Goal: Task Accomplishment & Management: Manage account settings

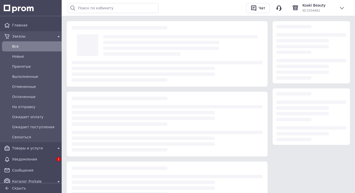
scroll to position [28, 0]
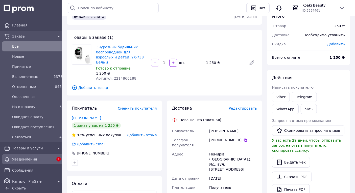
click at [18, 160] on span "Уведомления" at bounding box center [32, 159] width 41 height 5
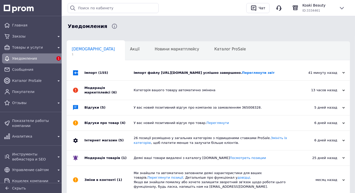
click at [204, 75] on div "Імпорт файлу https://mysex.in.ua/products_feed.xml?hash_tag=612201cbbf9c1129de3…" at bounding box center [214, 73] width 161 height 5
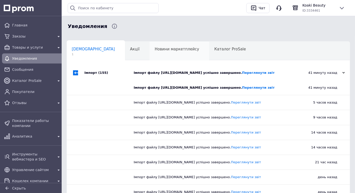
click at [163, 52] on div "Новини маркетплейсу 0" at bounding box center [179, 51] width 60 height 19
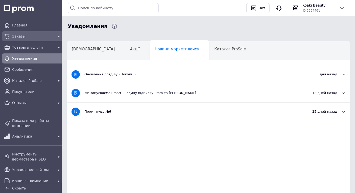
click at [16, 37] on span "Заказы" at bounding box center [32, 36] width 41 height 5
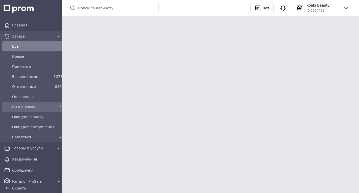
click at [27, 108] on span "На отправку" at bounding box center [31, 106] width 39 height 5
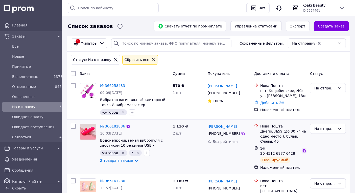
click at [302, 149] on icon at bounding box center [304, 151] width 4 height 4
click at [29, 107] on span "На отправку" at bounding box center [31, 106] width 39 height 5
click at [29, 139] on span "Связаться" at bounding box center [31, 137] width 39 height 5
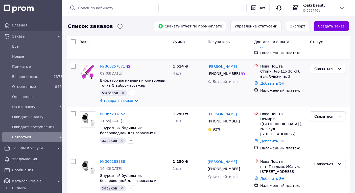
scroll to position [72, 0]
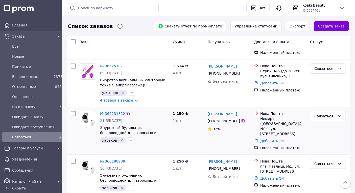
click at [117, 112] on link "№ 366231852" at bounding box center [112, 114] width 25 height 4
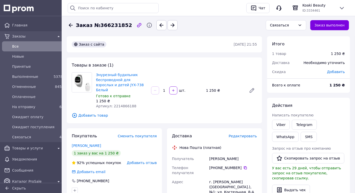
click at [71, 25] on icon at bounding box center [71, 25] width 4 height 4
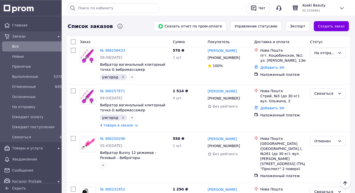
scroll to position [83, 0]
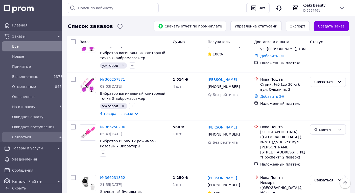
click at [18, 136] on span "Связаться" at bounding box center [31, 137] width 39 height 5
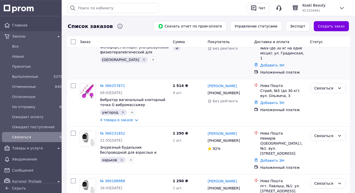
scroll to position [72, 0]
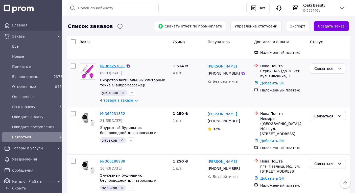
click at [113, 64] on link "№ 366257871" at bounding box center [112, 66] width 25 height 4
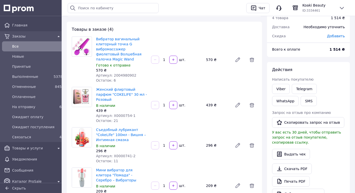
scroll to position [28, 0]
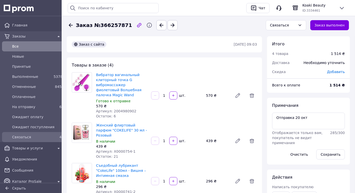
click at [26, 138] on span "Связаться" at bounding box center [31, 137] width 39 height 5
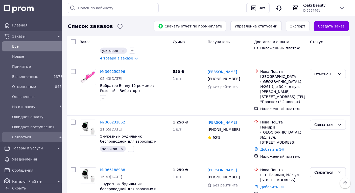
scroll to position [167, 0]
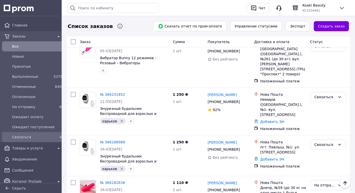
click at [16, 136] on span "Связаться" at bounding box center [31, 137] width 39 height 5
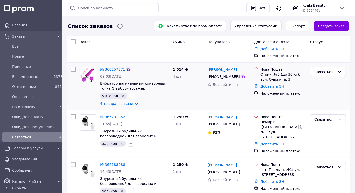
scroll to position [72, 0]
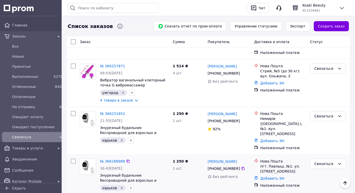
click at [121, 187] on icon "Удалить метку" at bounding box center [122, 188] width 2 height 2
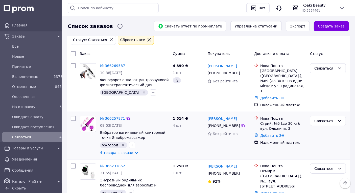
scroll to position [17, 0]
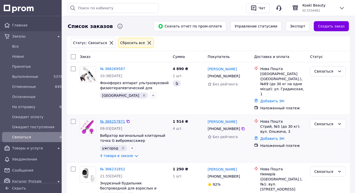
click at [117, 120] on link "№ 366257871" at bounding box center [112, 122] width 25 height 4
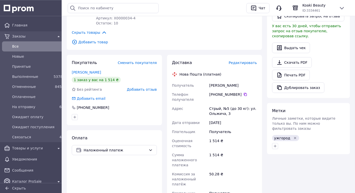
scroll to position [194, 0]
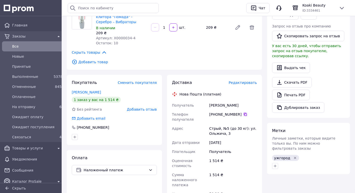
click at [244, 113] on icon at bounding box center [245, 114] width 3 height 3
drag, startPoint x: 209, startPoint y: 100, endPoint x: 241, endPoint y: 101, distance: 32.1
click at [241, 101] on div "[PERSON_NAME]" at bounding box center [233, 105] width 50 height 9
copy div "[PERSON_NAME]"
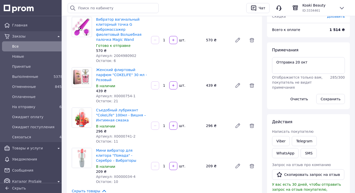
scroll to position [0, 0]
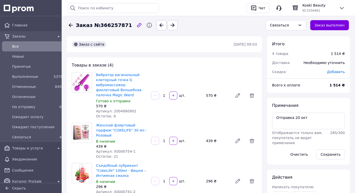
click at [127, 112] on span "Артикул: 2004980902" at bounding box center [116, 111] width 40 height 4
copy span "2004980902"
click at [251, 93] on icon at bounding box center [252, 96] width 6 height 6
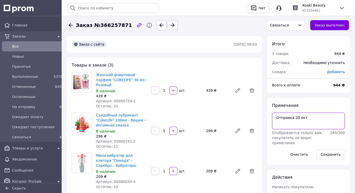
drag, startPoint x: 276, startPoint y: 118, endPoint x: 305, endPoint y: 120, distance: 28.8
click at [305, 120] on textarea "Отправка [DATE]" at bounding box center [308, 121] width 73 height 17
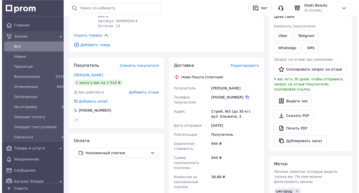
scroll to position [167, 0]
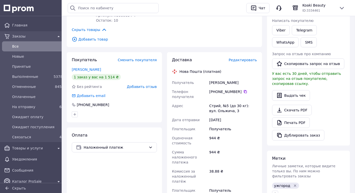
click at [252, 58] on div "Доставка Редактировать Нова Пошта (платная) Получатель Лукьянчук Олена Телефон …" at bounding box center [214, 158] width 85 height 202
click at [251, 58] on span "Редактировать" at bounding box center [242, 60] width 28 height 4
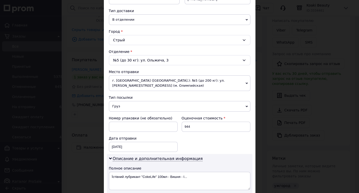
scroll to position [222, 0]
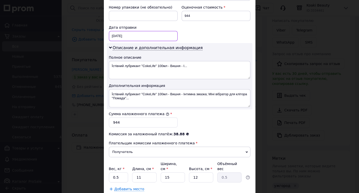
click at [115, 31] on input "[DATE]" at bounding box center [143, 36] width 69 height 10
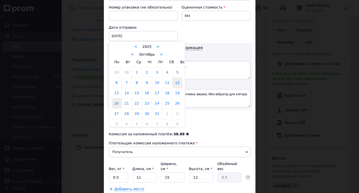
click at [114, 98] on link "20" at bounding box center [117, 103] width 10 height 10
type input "[DATE]"
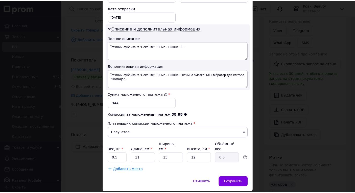
scroll to position [247, 0]
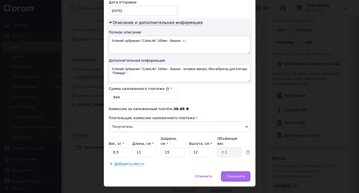
click at [240, 175] on span "Сохранить" at bounding box center [235, 177] width 18 height 4
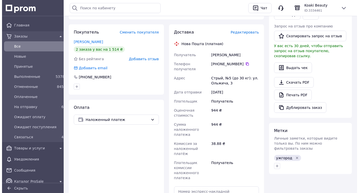
scroll to position [83, 0]
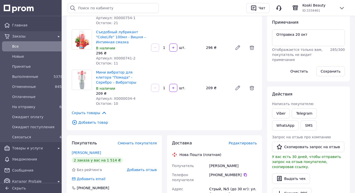
click at [244, 141] on span "Редактировать" at bounding box center [242, 143] width 28 height 4
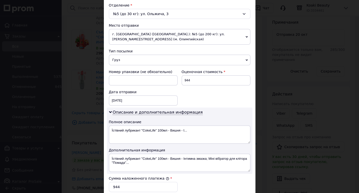
scroll to position [167, 0]
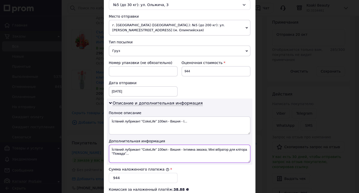
click at [130, 151] on textarea "Їстівний лубрикант "CokeLife" 100мл - Вишня - Інтимна змазка; Міні вібратор для…" at bounding box center [179, 154] width 141 height 18
type textarea "Ї"
paste textarea "Сувенір Magic"
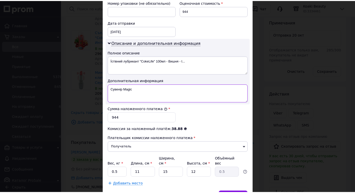
scroll to position [247, 0]
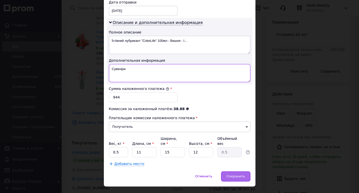
type textarea "Сувеніри"
click at [240, 172] on div "Сохранить" at bounding box center [235, 177] width 29 height 10
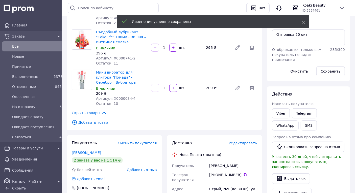
scroll to position [0, 0]
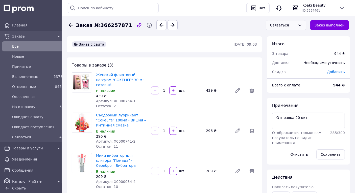
click at [296, 25] on div "Связаться" at bounding box center [283, 25] width 26 height 6
click at [285, 38] on li "Принят" at bounding box center [290, 36] width 40 height 9
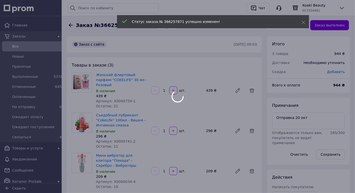
scroll to position [1, 0]
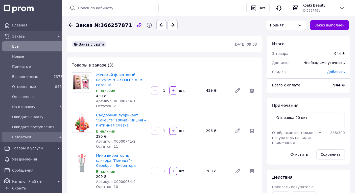
click at [23, 138] on span "Связаться" at bounding box center [31, 137] width 39 height 5
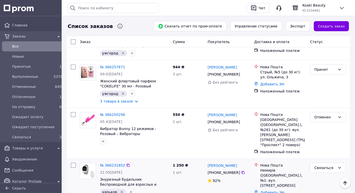
scroll to position [56, 0]
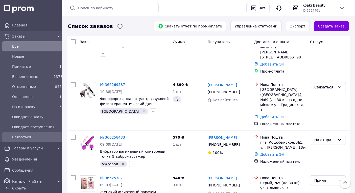
click at [24, 138] on span "Связаться" at bounding box center [31, 137] width 39 height 5
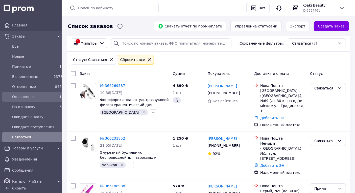
click at [23, 97] on span "Оплаченные" at bounding box center [31, 96] width 39 height 5
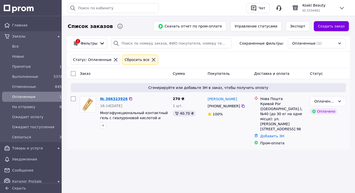
click at [111, 98] on link "№ 366323926" at bounding box center [114, 99] width 28 height 4
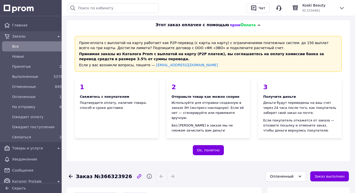
scroll to position [83, 0]
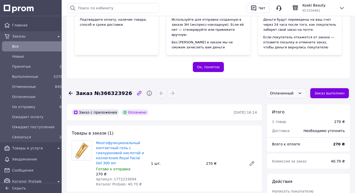
click at [299, 90] on div "Оплаченный" at bounding box center [286, 93] width 40 height 10
click at [295, 132] on li "На отправку" at bounding box center [290, 131] width 40 height 9
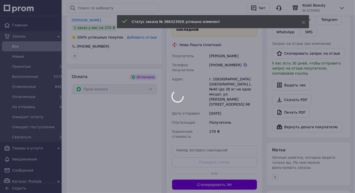
scroll to position [333, 0]
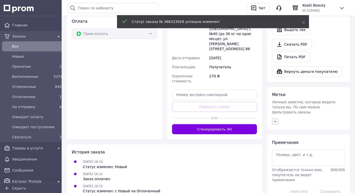
click at [275, 120] on icon "button" at bounding box center [275, 122] width 4 height 4
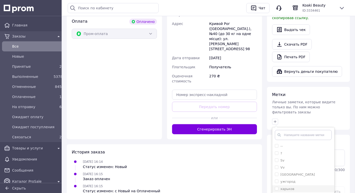
click at [286, 187] on label "харьков" at bounding box center [287, 189] width 14 height 4
checkbox input "true"
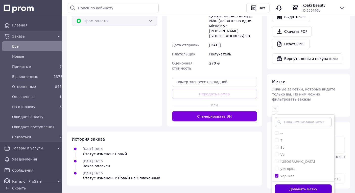
scroll to position [346, 0]
click at [300, 185] on button "Добавить метку" at bounding box center [303, 190] width 57 height 10
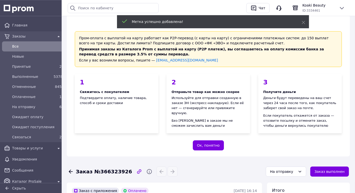
scroll to position [0, 0]
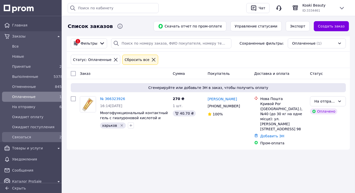
click at [17, 139] on span "Связаться" at bounding box center [31, 137] width 39 height 5
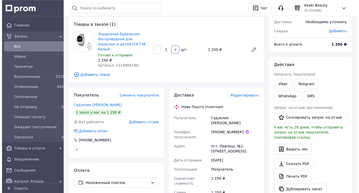
scroll to position [56, 0]
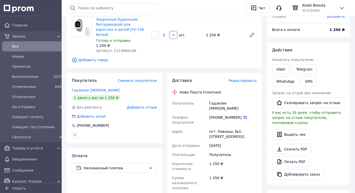
click at [148, 79] on span "Сменить покупателя" at bounding box center [137, 81] width 39 height 4
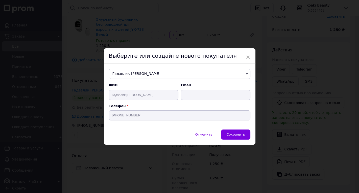
click at [128, 77] on span "Гадзелик [PERSON_NAME]" at bounding box center [179, 74] width 141 height 10
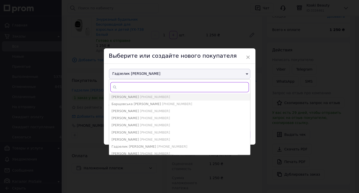
paste input "[PHONE_NUMBER]"
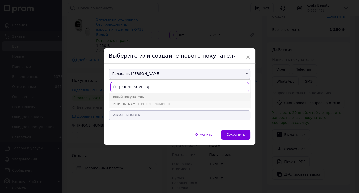
type input "[PHONE_NUMBER]"
click at [146, 105] on span "[PHONE_NUMBER]" at bounding box center [155, 104] width 30 height 4
type input "[PERSON_NAME]"
type input "[PHONE_NUMBER]"
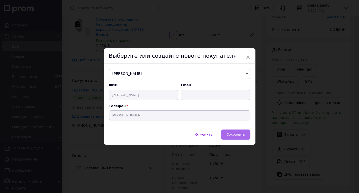
click at [232, 134] on span "Сохранить" at bounding box center [235, 135] width 18 height 4
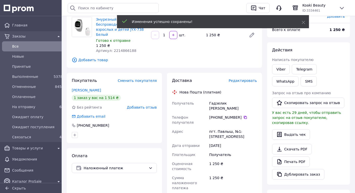
click at [251, 79] on span "Редактировать" at bounding box center [242, 81] width 28 height 4
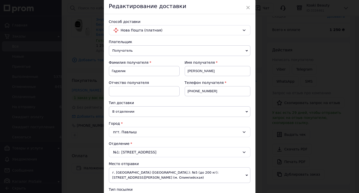
scroll to position [28, 0]
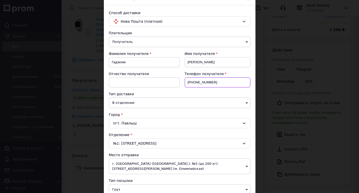
click at [214, 84] on input "[PHONE_NUMBER]" at bounding box center [218, 82] width 66 height 10
type input "+"
paste input "[PHONE_NUMBER]"
type input "[PHONE_NUMBER]"
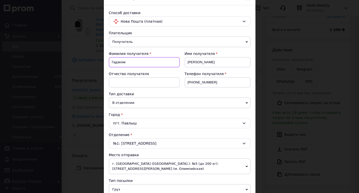
click at [116, 61] on input "Гадзелик" at bounding box center [144, 62] width 71 height 10
paste input "укьянчук [PERSON_NAME]"
click at [132, 64] on input "[PERSON_NAME]" at bounding box center [144, 62] width 71 height 10
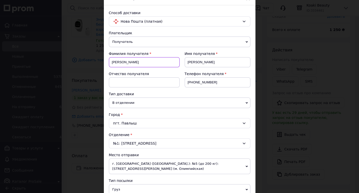
type input "[PERSON_NAME]"
click at [203, 65] on input "[PERSON_NAME]" at bounding box center [218, 62] width 66 height 10
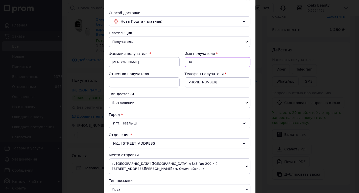
type input "[PERSON_NAME]"
paste input "Олена"
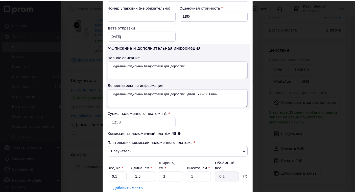
scroll to position [247, 0]
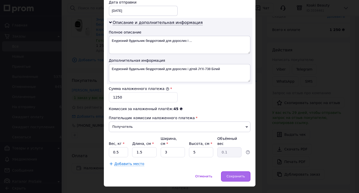
type input "Олена"
click at [233, 175] on span "Сохранить" at bounding box center [235, 177] width 18 height 4
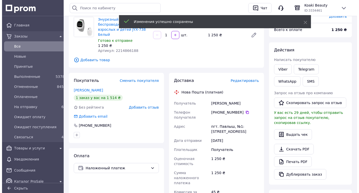
scroll to position [0, 0]
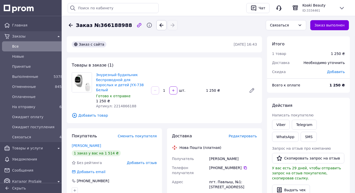
click at [99, 113] on span "Добавить товар" at bounding box center [164, 116] width 185 height 6
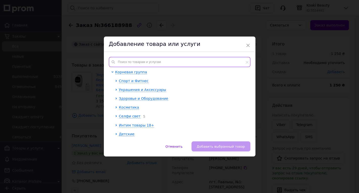
paste input "2004980902"
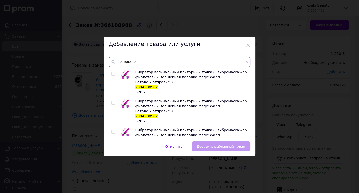
type input "2004980902"
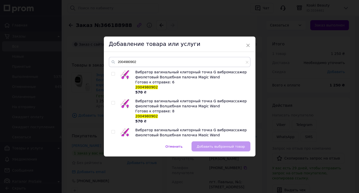
click at [125, 104] on img at bounding box center [125, 103] width 10 height 9
checkbox input "true"
click at [215, 147] on span "Добавить выбранный товар" at bounding box center [221, 147] width 48 height 4
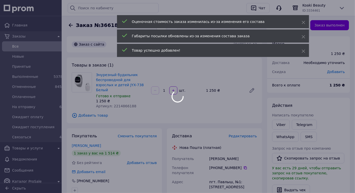
scroll to position [1, 0]
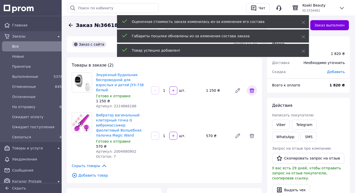
click at [253, 89] on icon at bounding box center [252, 91] width 6 height 6
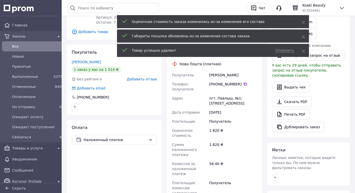
scroll to position [177, 0]
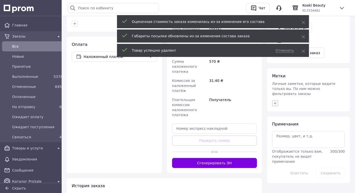
click at [276, 101] on icon "button" at bounding box center [275, 103] width 4 height 4
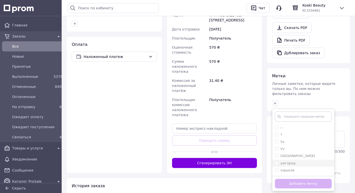
click at [292, 162] on label "ужгород" at bounding box center [287, 164] width 15 height 4
checkbox input "true"
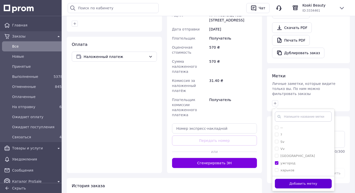
click at [299, 179] on button "Добавить метку" at bounding box center [303, 184] width 57 height 10
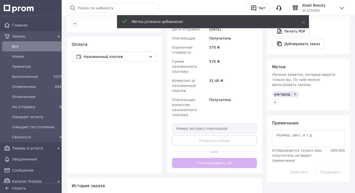
scroll to position [37, 0]
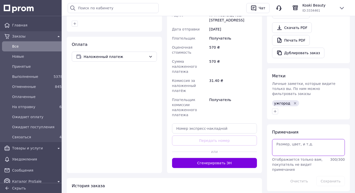
paste textarea "Отправка [DATE]"
type textarea "Отправка [DATE]"
click at [332, 176] on button "Сохранить" at bounding box center [330, 181] width 29 height 10
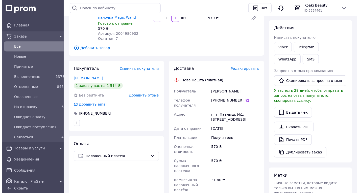
scroll to position [66, 0]
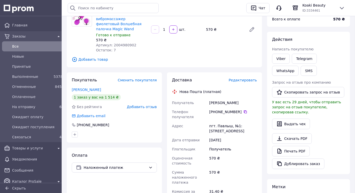
click at [253, 82] on span "Редактировать" at bounding box center [242, 80] width 28 height 4
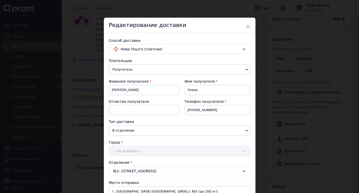
scroll to position [111, 0]
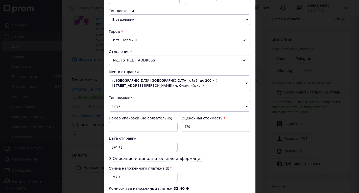
click at [150, 81] on span "г. [GEOGRAPHIC_DATA] ([GEOGRAPHIC_DATA].): №5 (до 200 кг): [STREET_ADDRESS][PER…" at bounding box center [179, 83] width 141 height 16
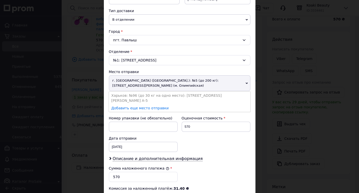
click at [150, 81] on span "г. [GEOGRAPHIC_DATA] ([GEOGRAPHIC_DATA].): №5 (до 200 кг): [STREET_ADDRESS][PER…" at bounding box center [179, 83] width 141 height 16
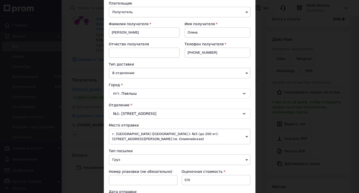
scroll to position [56, 0]
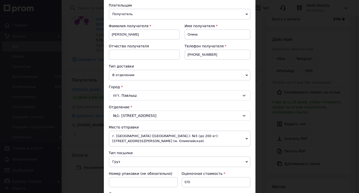
click at [148, 96] on div "пгт. Павлыш" at bounding box center [179, 96] width 141 height 10
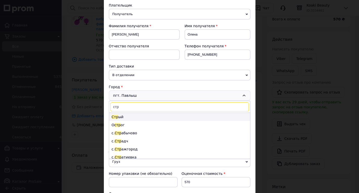
type input "стр"
click at [122, 118] on li "Стр ый" at bounding box center [179, 117] width 141 height 8
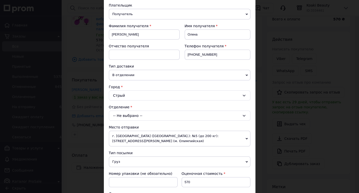
click at [138, 117] on div "-- Не выбрано --" at bounding box center [179, 116] width 141 height 10
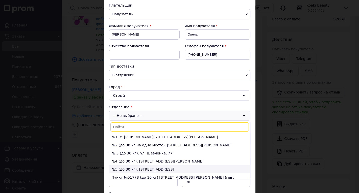
click at [132, 170] on li "№5 (до 30 кг): [STREET_ADDRESS]" at bounding box center [179, 170] width 141 height 8
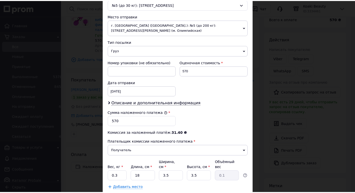
scroll to position [191, 0]
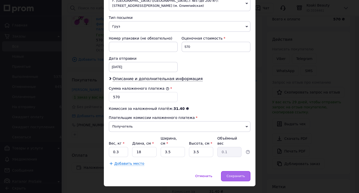
click at [233, 174] on span "Сохранить" at bounding box center [235, 176] width 18 height 4
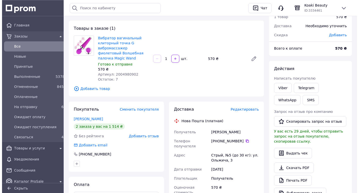
scroll to position [11, 0]
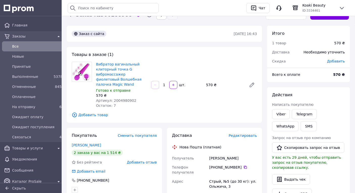
click at [240, 135] on span "Редактировать" at bounding box center [242, 136] width 28 height 4
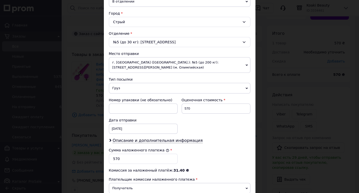
scroll to position [139, 0]
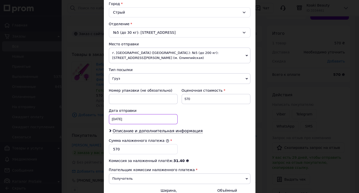
click at [130, 114] on input "[DATE]" at bounding box center [143, 119] width 69 height 10
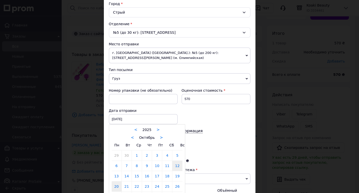
click at [115, 182] on link "20" at bounding box center [117, 187] width 10 height 10
type input "[DATE]"
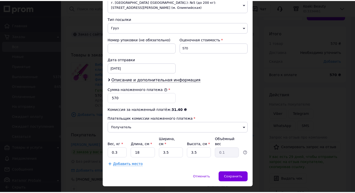
scroll to position [191, 0]
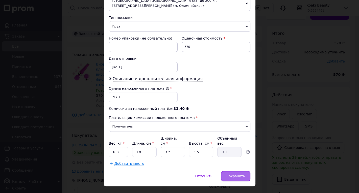
click at [237, 174] on span "Сохранить" at bounding box center [235, 176] width 18 height 4
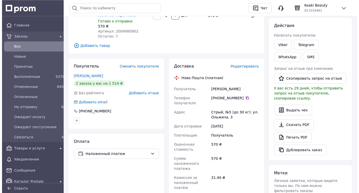
scroll to position [111, 0]
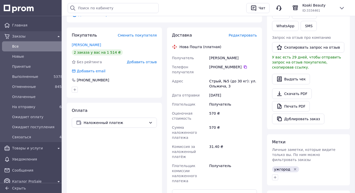
click at [234, 38] on div "Редактировать" at bounding box center [242, 35] width 28 height 5
click at [238, 36] on span "Редактировать" at bounding box center [242, 35] width 28 height 4
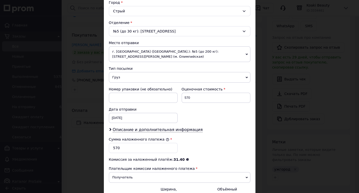
scroll to position [167, 0]
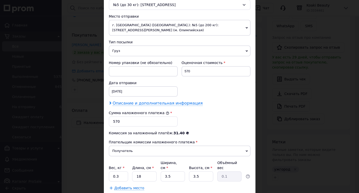
click at [172, 101] on span "Описание и дополнительная информация" at bounding box center [158, 103] width 90 height 5
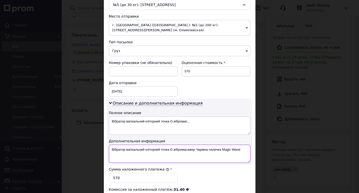
click at [218, 145] on textarea "Вібратор вагінальний кліторний точка G вібромасажер Чарівна паличка Magic Wand" at bounding box center [179, 154] width 141 height 18
paste textarea "Сувенір"
click at [147, 147] on textarea "Сувенір Magic Wand" at bounding box center [179, 154] width 141 height 18
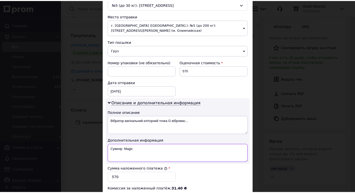
scroll to position [247, 0]
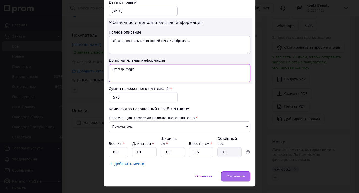
type textarea "Сувенір Magic"
click at [236, 175] on span "Сохранить" at bounding box center [235, 177] width 18 height 4
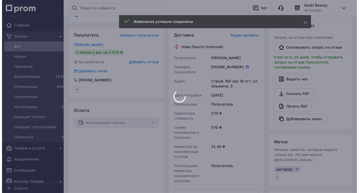
scroll to position [111, 0]
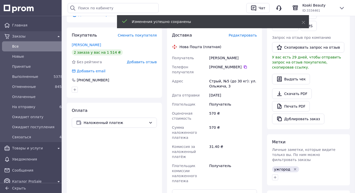
click at [243, 36] on span "Редактировать" at bounding box center [242, 35] width 28 height 4
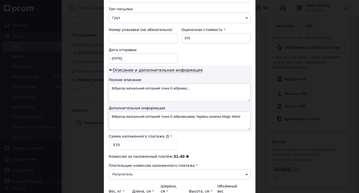
scroll to position [222, 0]
